Goal: Transaction & Acquisition: Purchase product/service

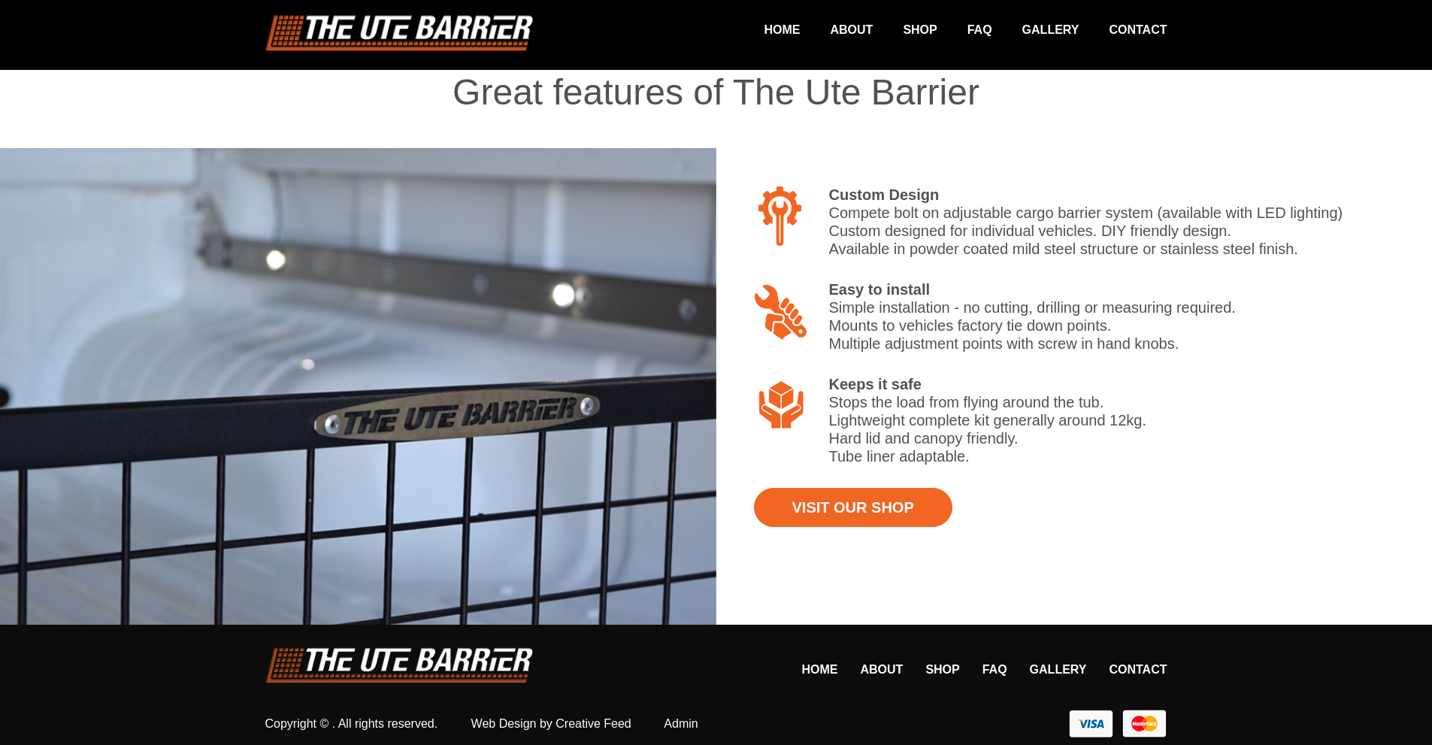
scroll to position [1171, 0]
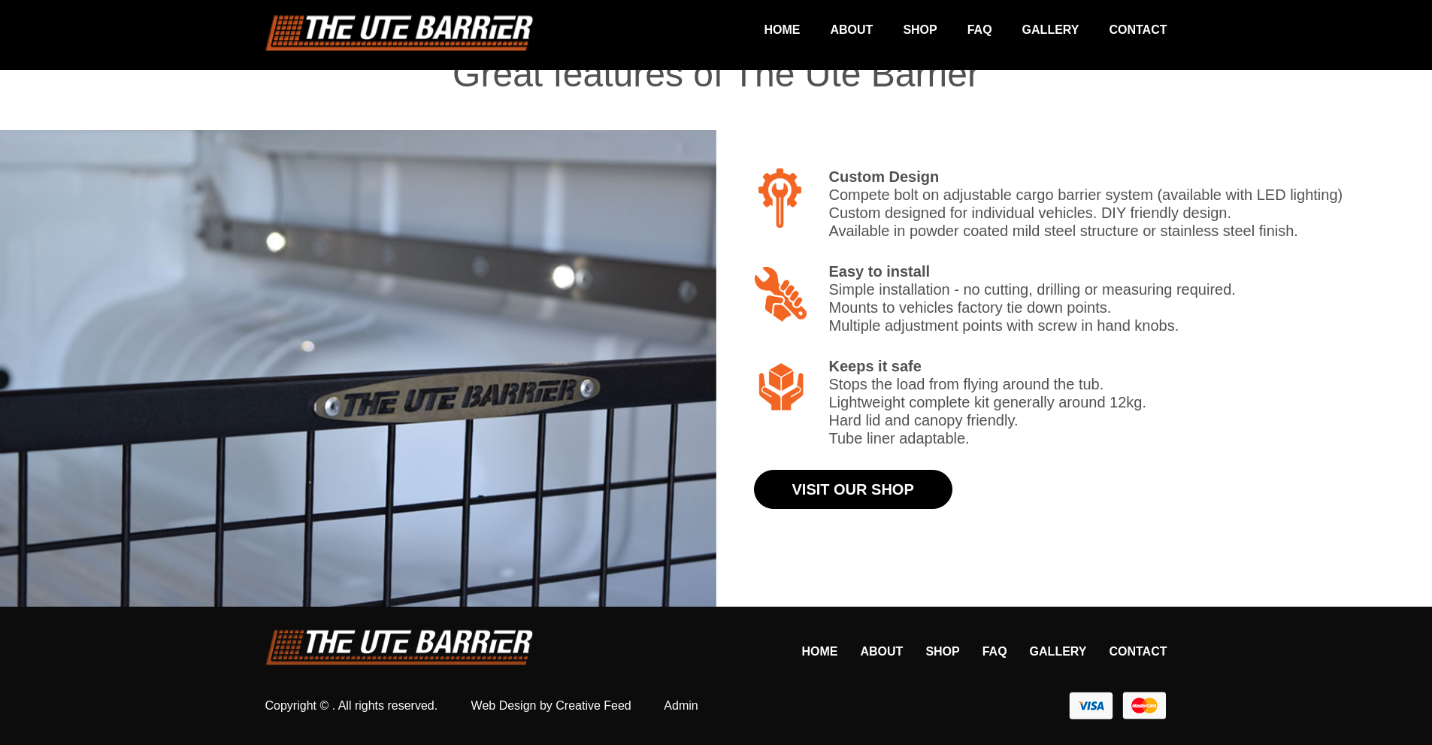
click at [879, 492] on link "Visit Our Shop" at bounding box center [853, 489] width 198 height 39
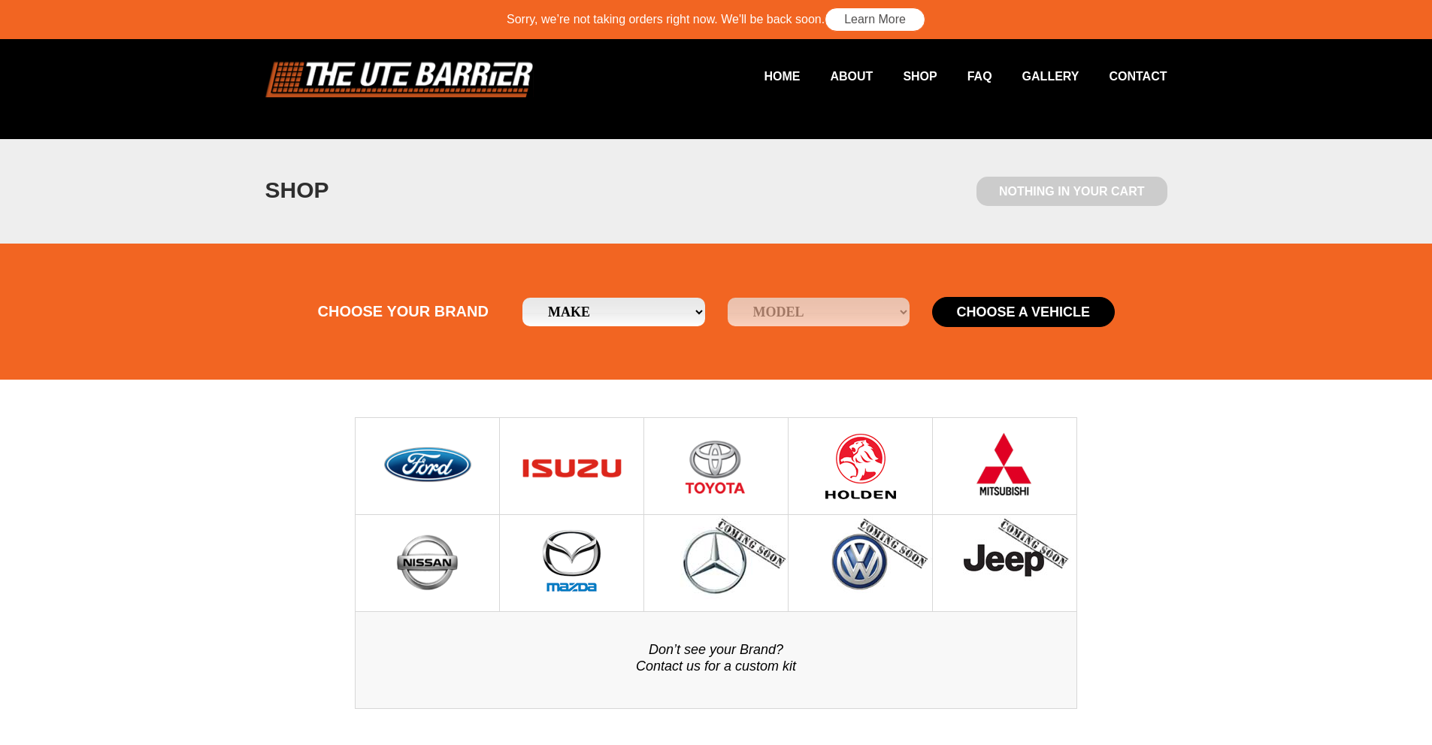
click at [885, 484] on img at bounding box center [860, 466] width 77 height 96
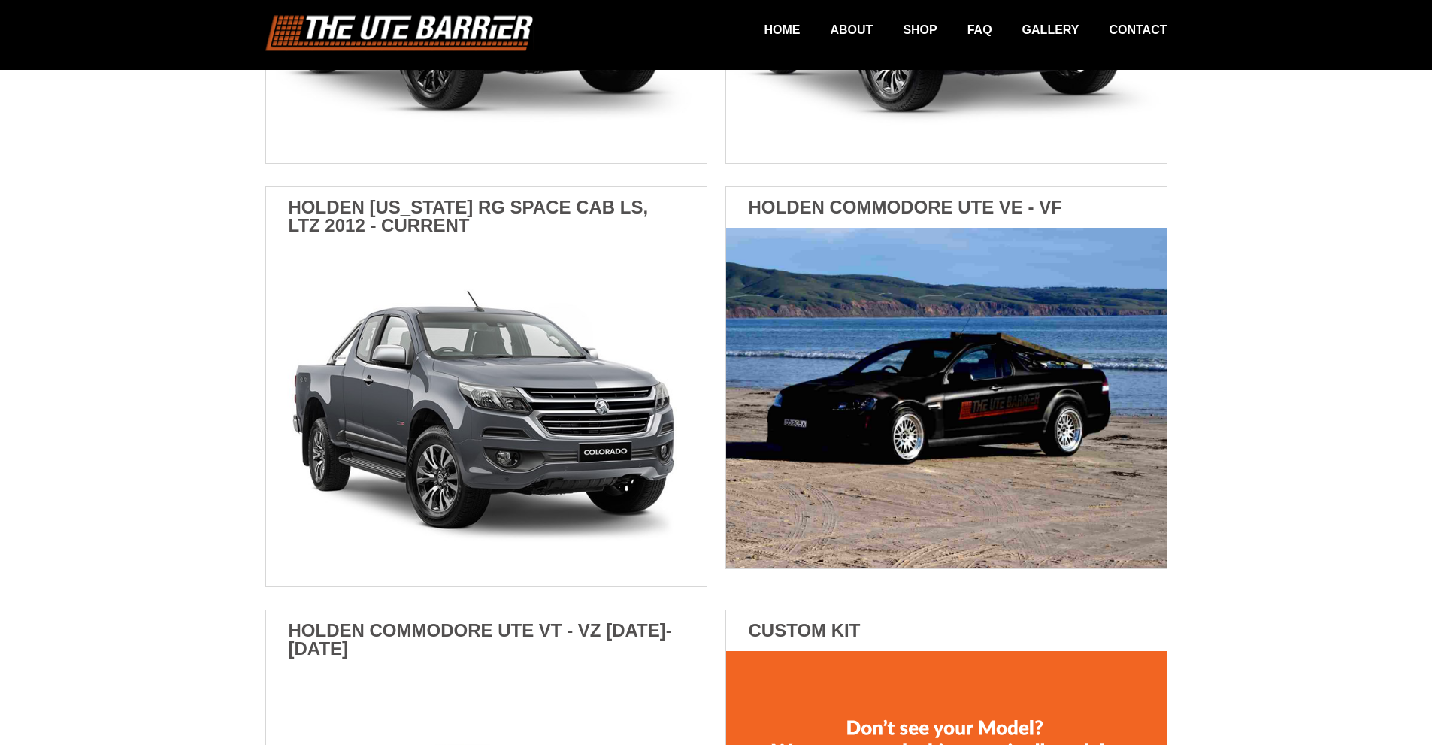
scroll to position [1065, 0]
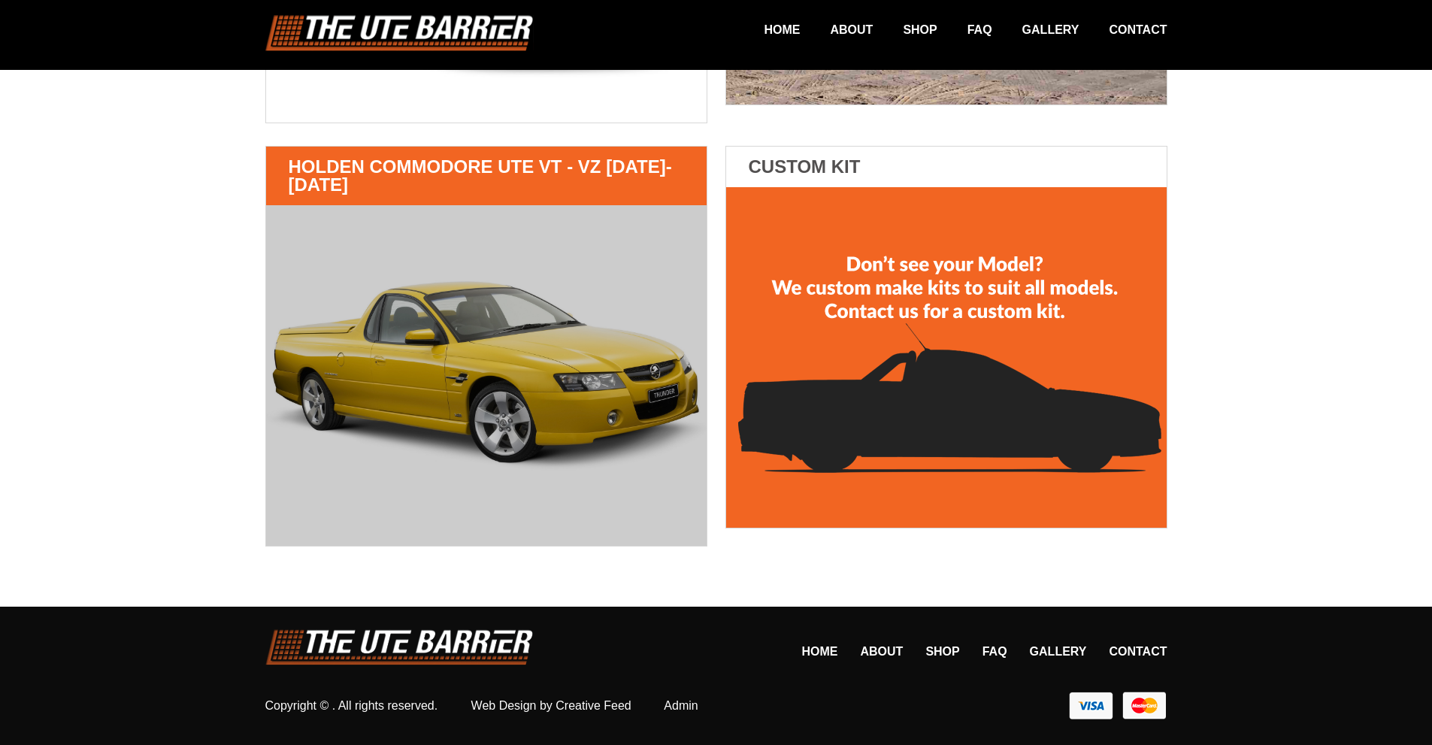
click at [528, 386] on img at bounding box center [486, 375] width 440 height 341
